Goal: Information Seeking & Learning: Compare options

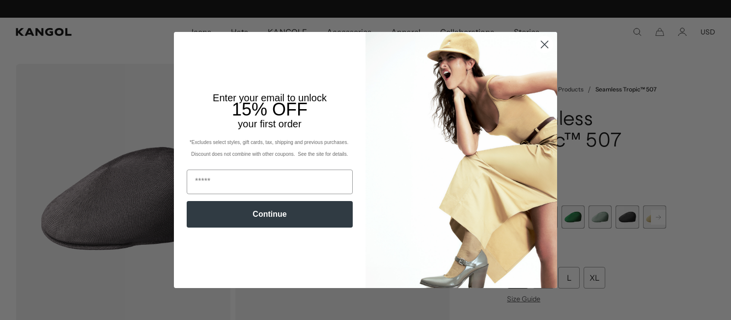
scroll to position [0, 202]
